Goal: Use online tool/utility: Utilize a website feature to perform a specific function

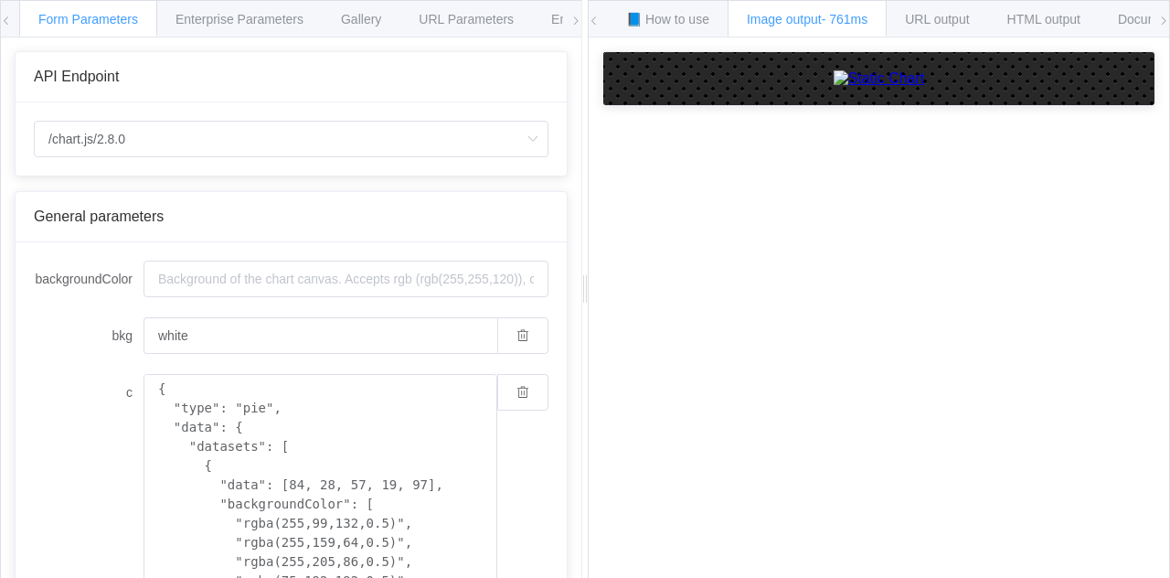
click at [228, 201] on div "General parameters" at bounding box center [291, 217] width 551 height 50
click at [367, 10] on div "Gallery" at bounding box center [361, 18] width 79 height 37
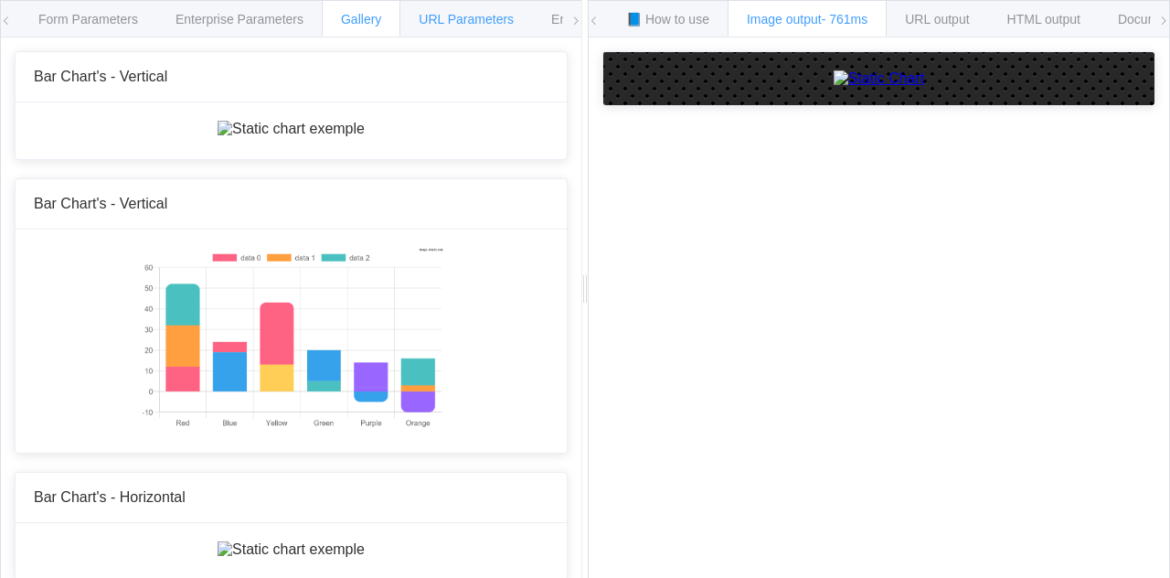
click at [481, 26] on div "URL Parameters" at bounding box center [466, 18] width 133 height 37
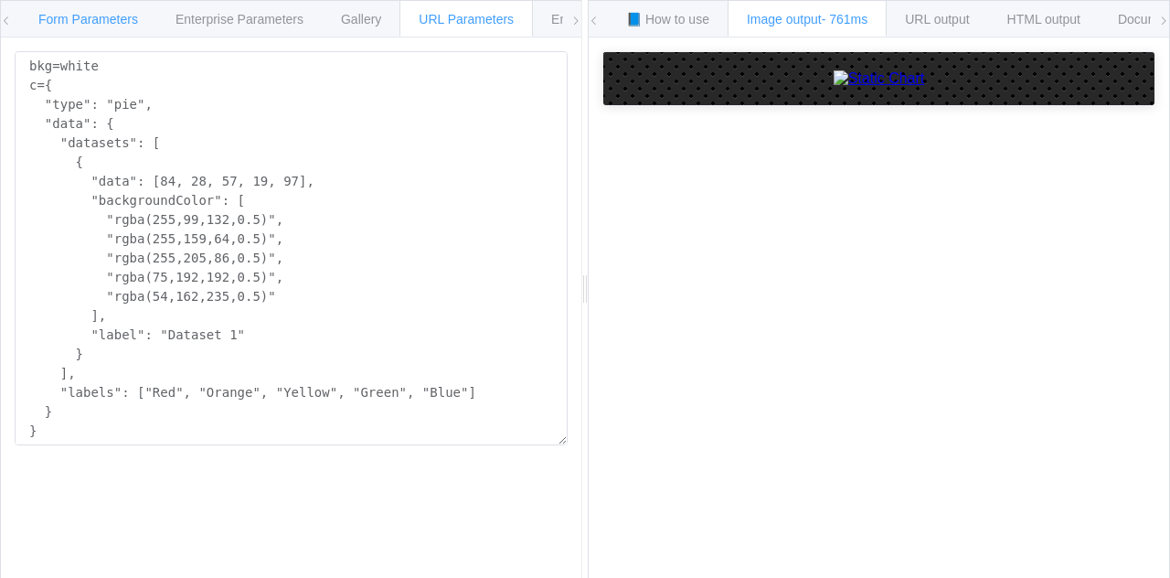
click at [71, 19] on span "Form Parameters" at bounding box center [88, 19] width 100 height 15
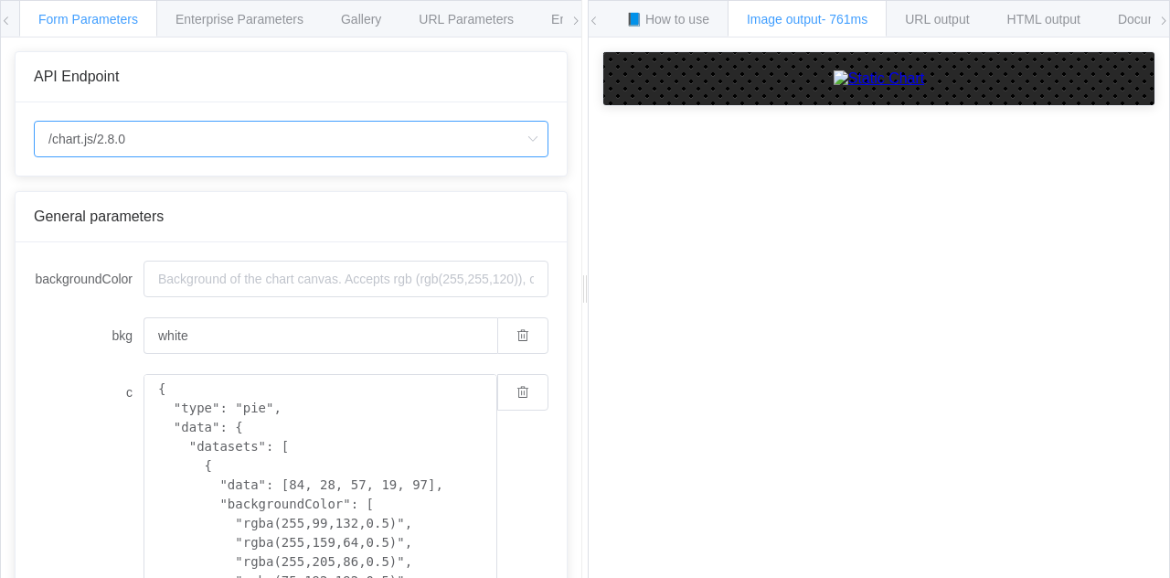
click at [182, 134] on input "/chart.js/2.8.0" at bounding box center [291, 139] width 515 height 37
